Goal: Check status: Check status

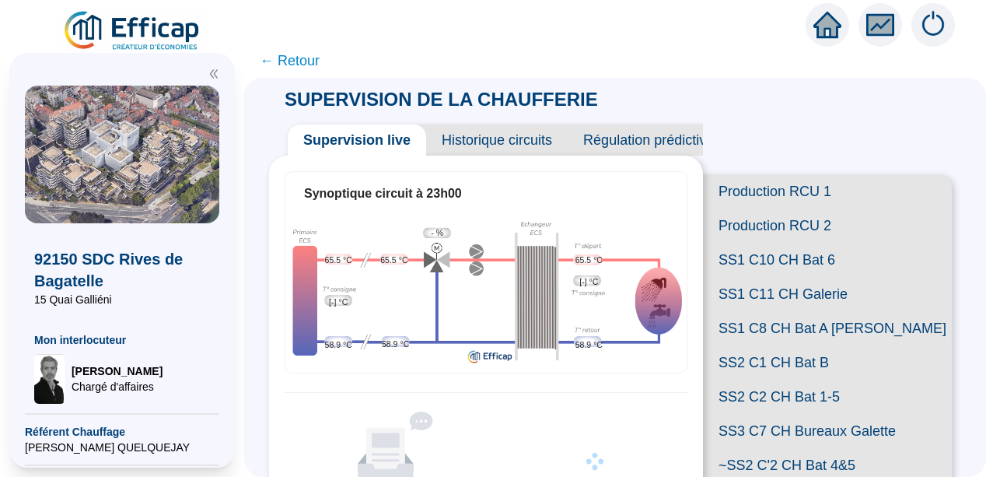
click at [277, 63] on span "← Retour" at bounding box center [290, 61] width 60 height 22
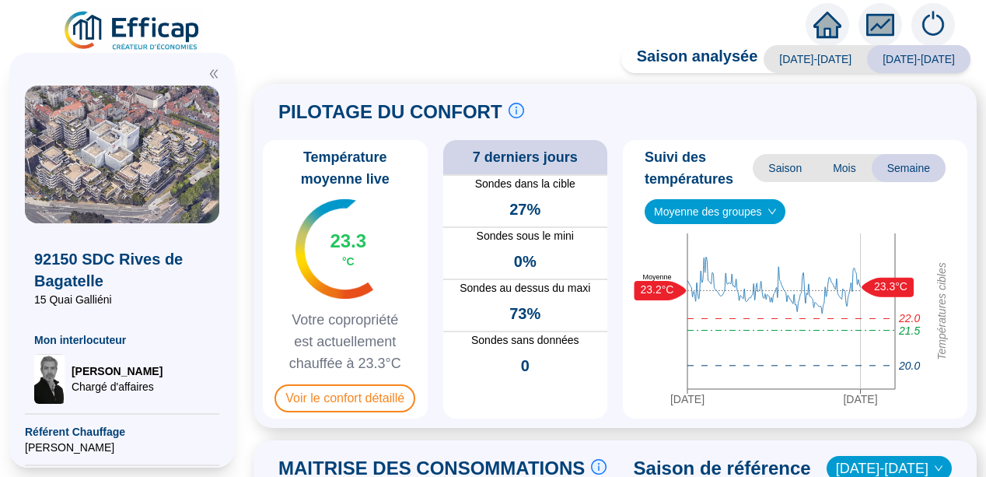
click at [437, 338] on div "Température moyenne live 23.3 °C Votre copropriété est actuellement chauffée à …" at bounding box center [615, 279] width 705 height 278
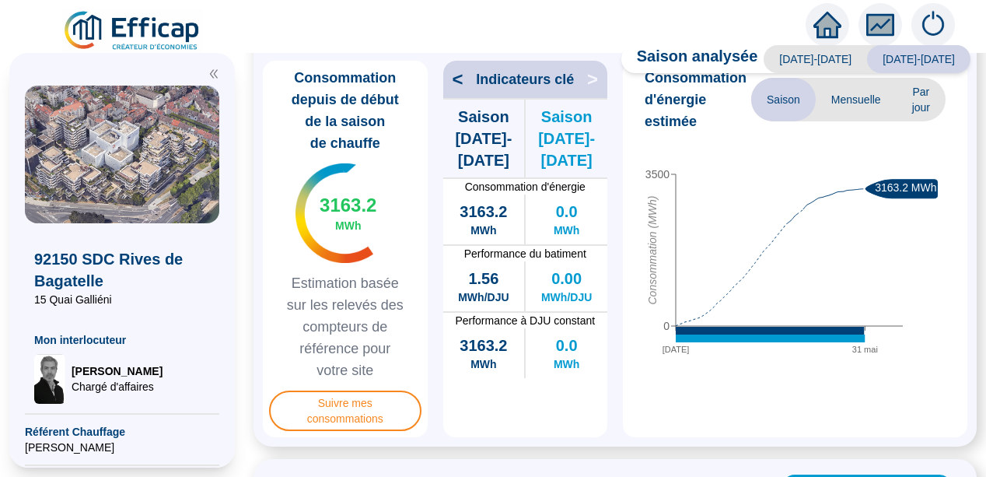
scroll to position [467, 0]
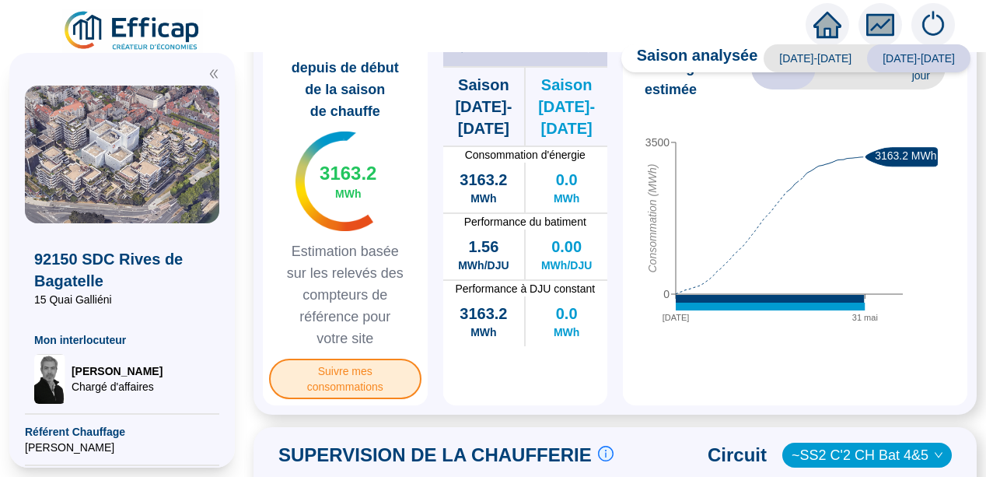
click at [364, 384] on span "Suivre mes consommations" at bounding box center [345, 379] width 152 height 40
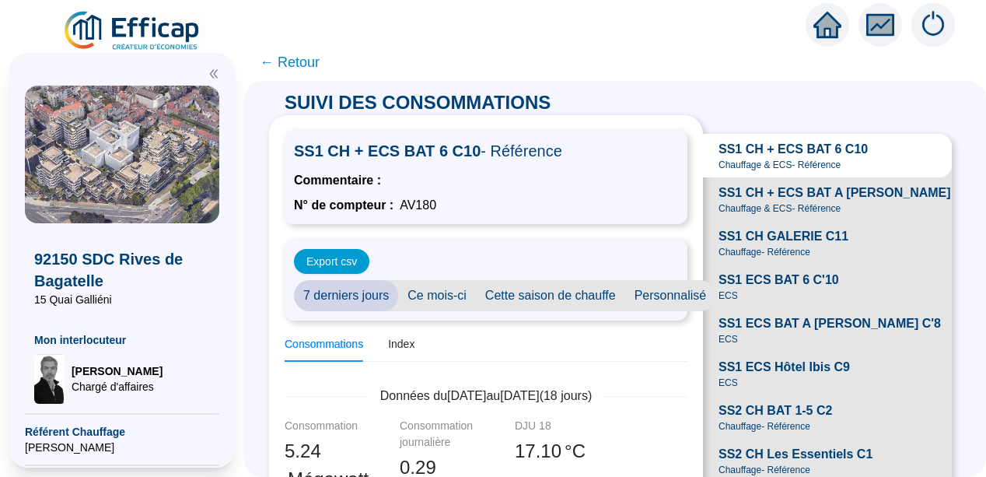
click at [293, 64] on span "← Retour" at bounding box center [290, 62] width 60 height 22
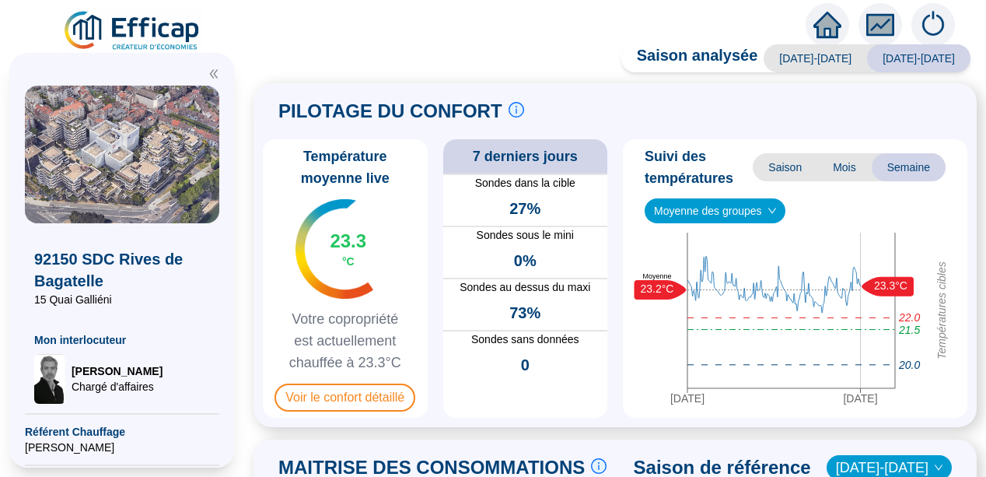
click at [268, 323] on div "PILOTAGE DU CONFORT Le pilotage du confort est fondamental pour le confort de t…" at bounding box center [615, 255] width 723 height 344
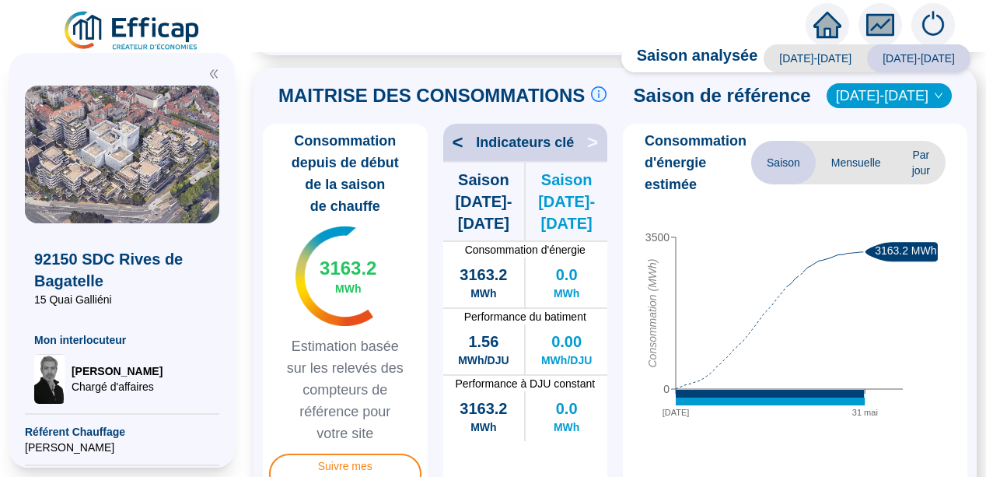
scroll to position [342, 0]
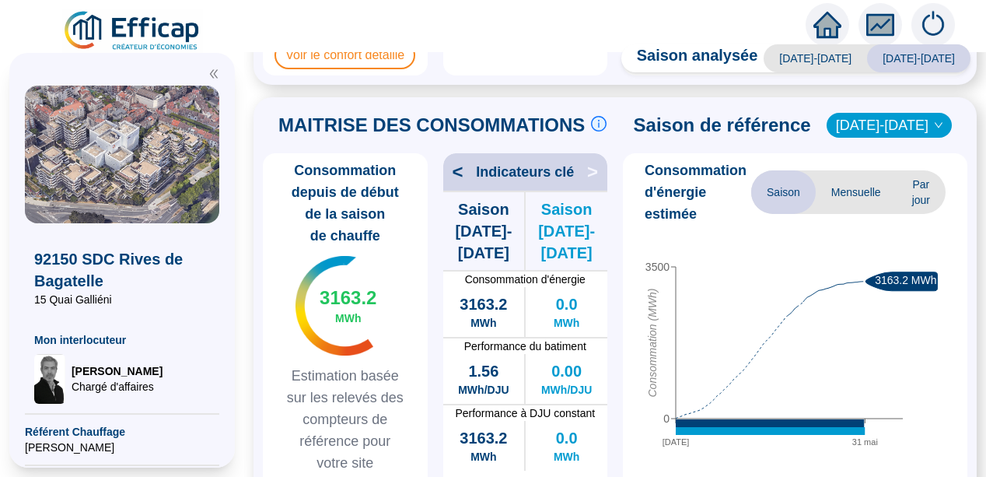
click at [934, 128] on icon "down" at bounding box center [938, 125] width 9 height 9
click at [935, 126] on icon "down" at bounding box center [939, 125] width 8 height 5
click at [880, 126] on span "[DATE]-[DATE]" at bounding box center [889, 125] width 107 height 23
click at [481, 229] on span "Saison [DATE]-[DATE]" at bounding box center [484, 230] width 82 height 65
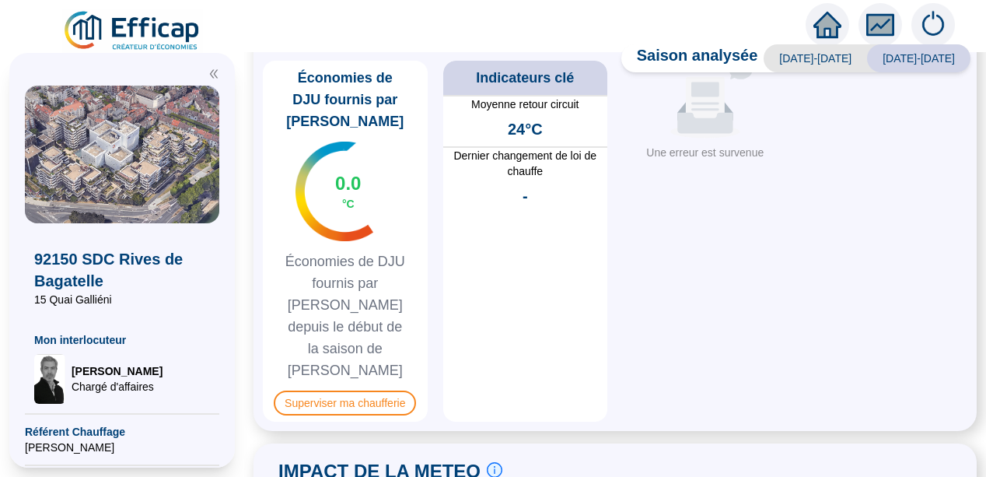
scroll to position [876, 0]
